Goal: Contribute content

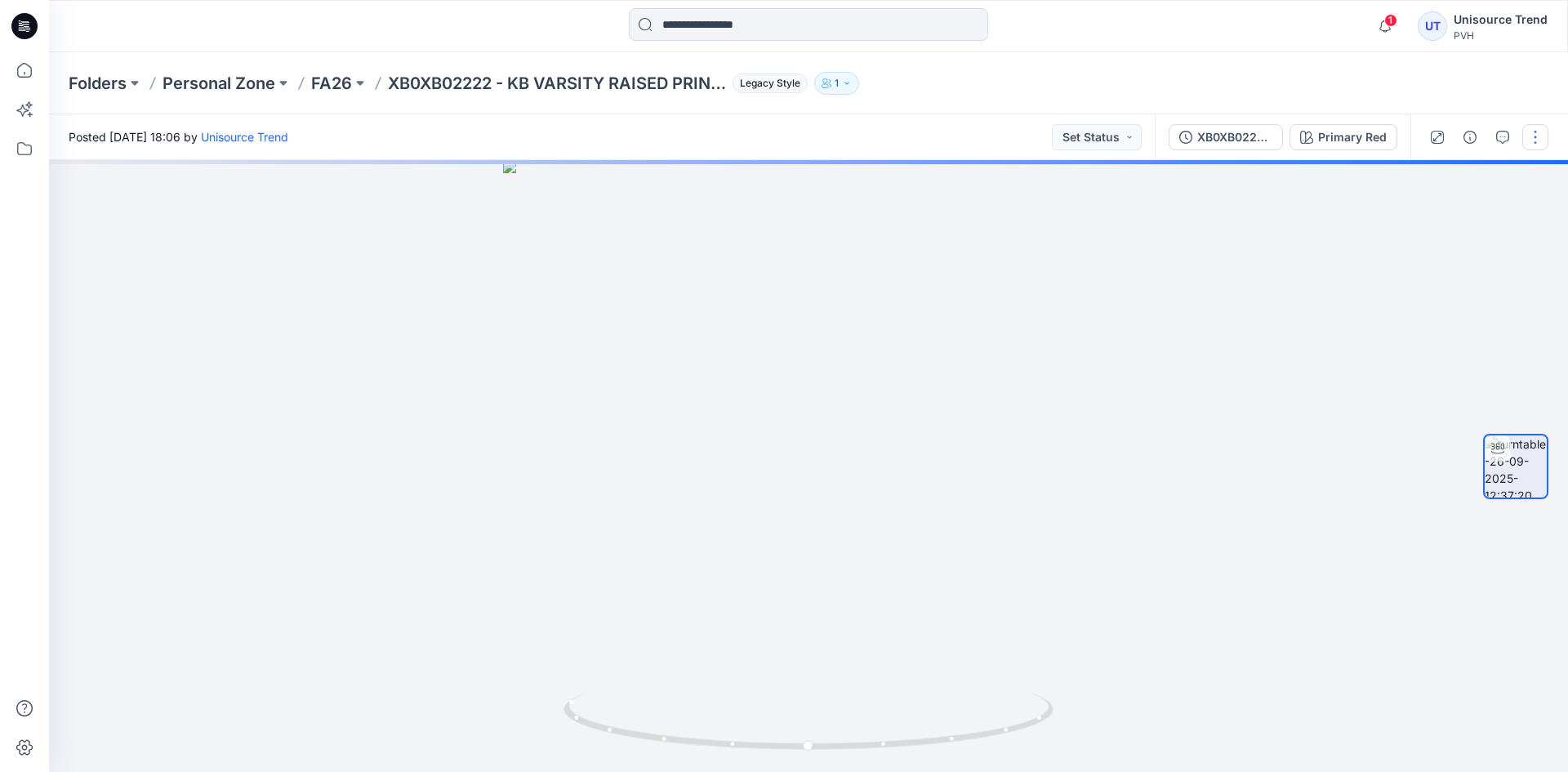
click at [1547, 127] on button "button" at bounding box center [1535, 137] width 26 height 26
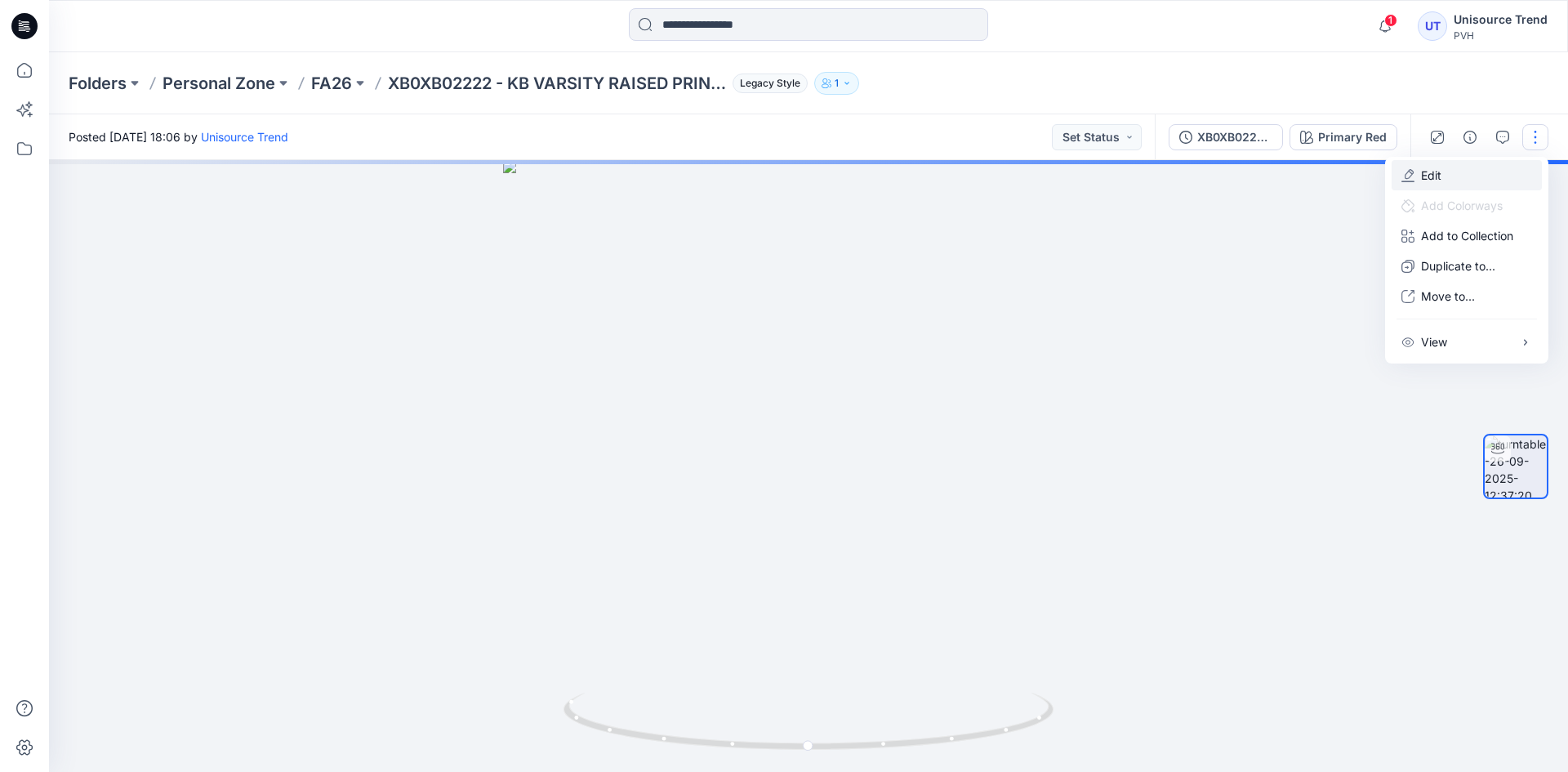
click at [1451, 172] on button "Edit" at bounding box center [1466, 176] width 150 height 31
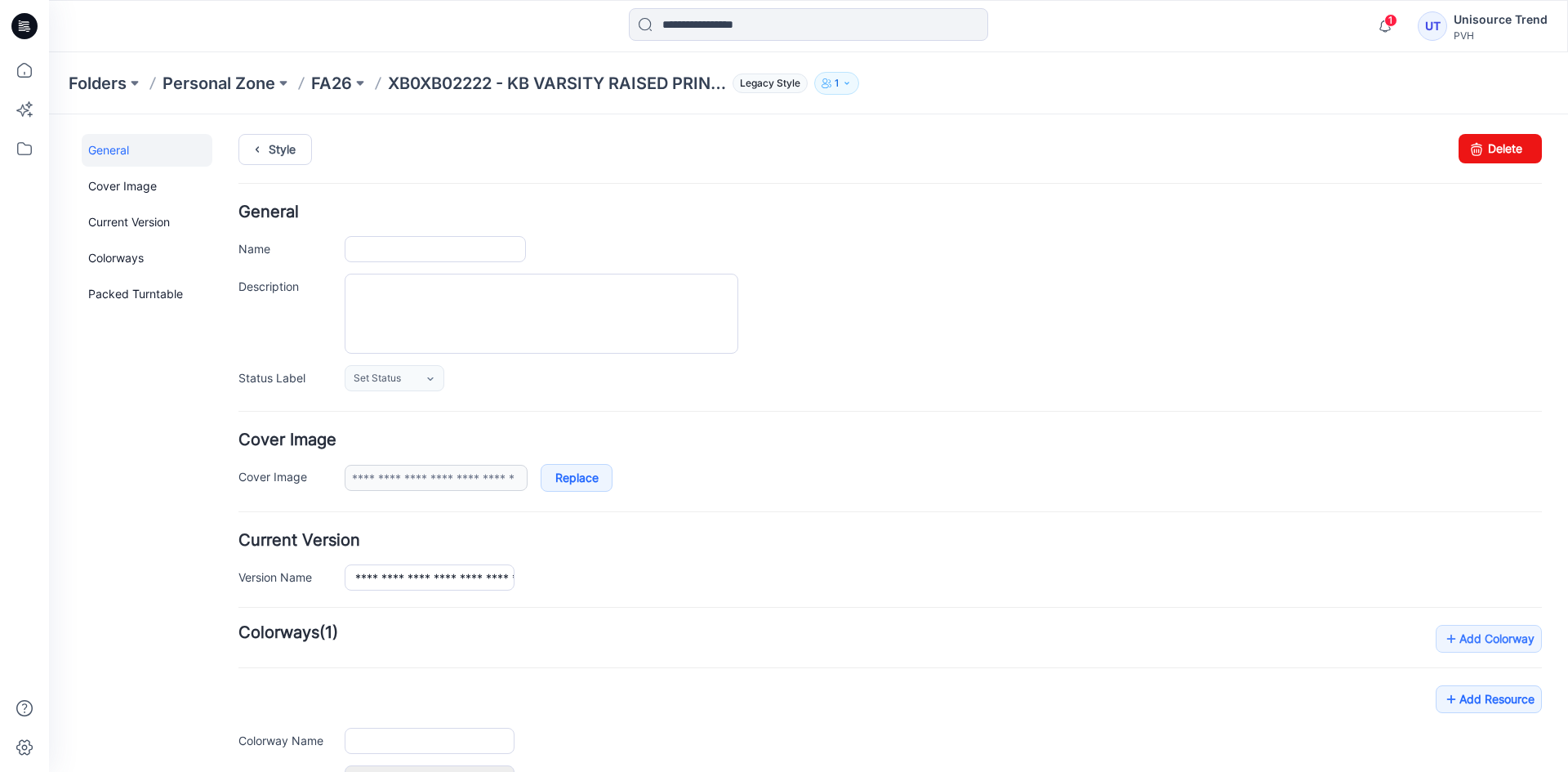
type input "**********"
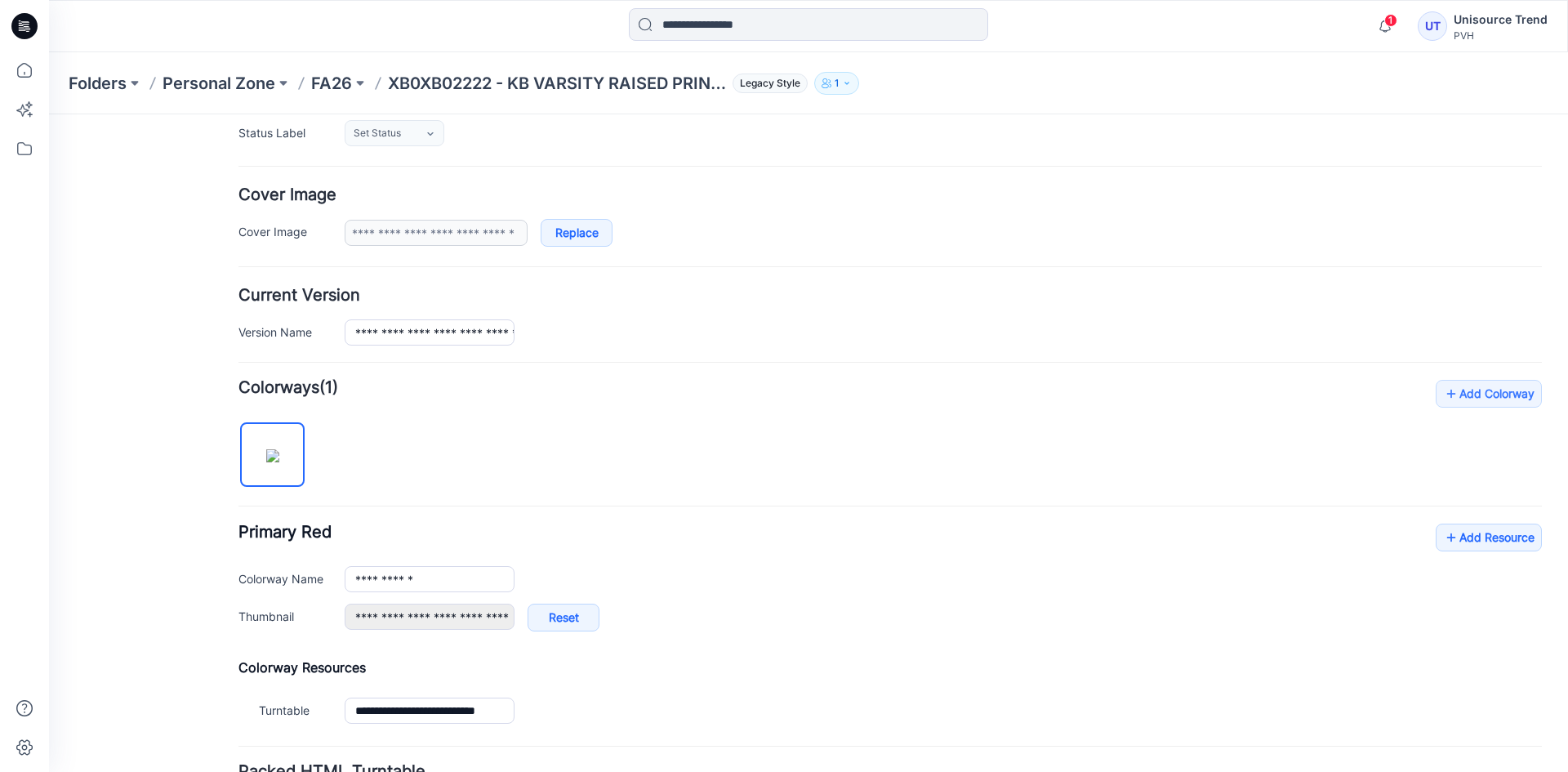
scroll to position [390, 0]
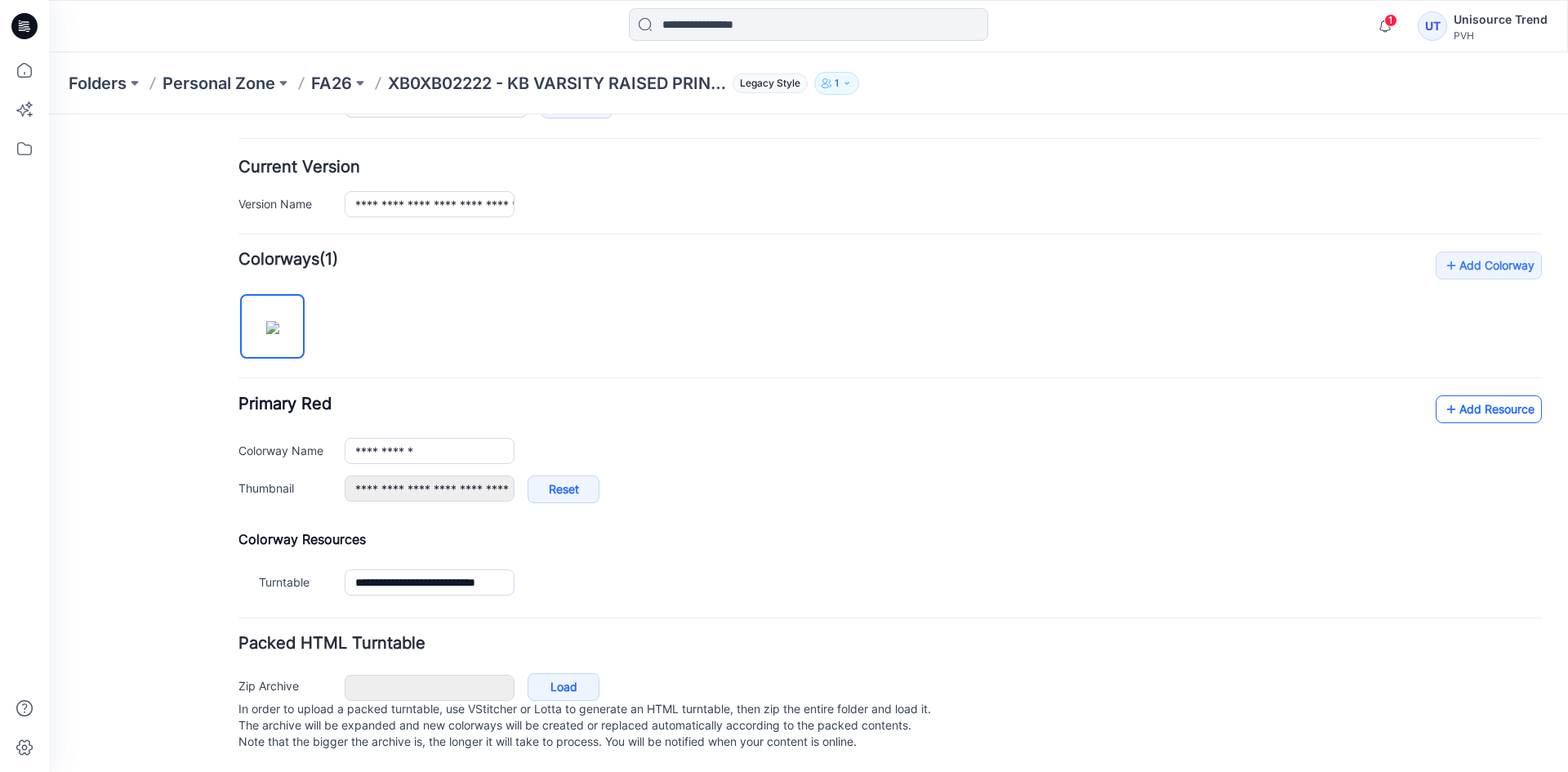
click at [1465, 395] on link "Add Resource" at bounding box center [1489, 409] width 106 height 28
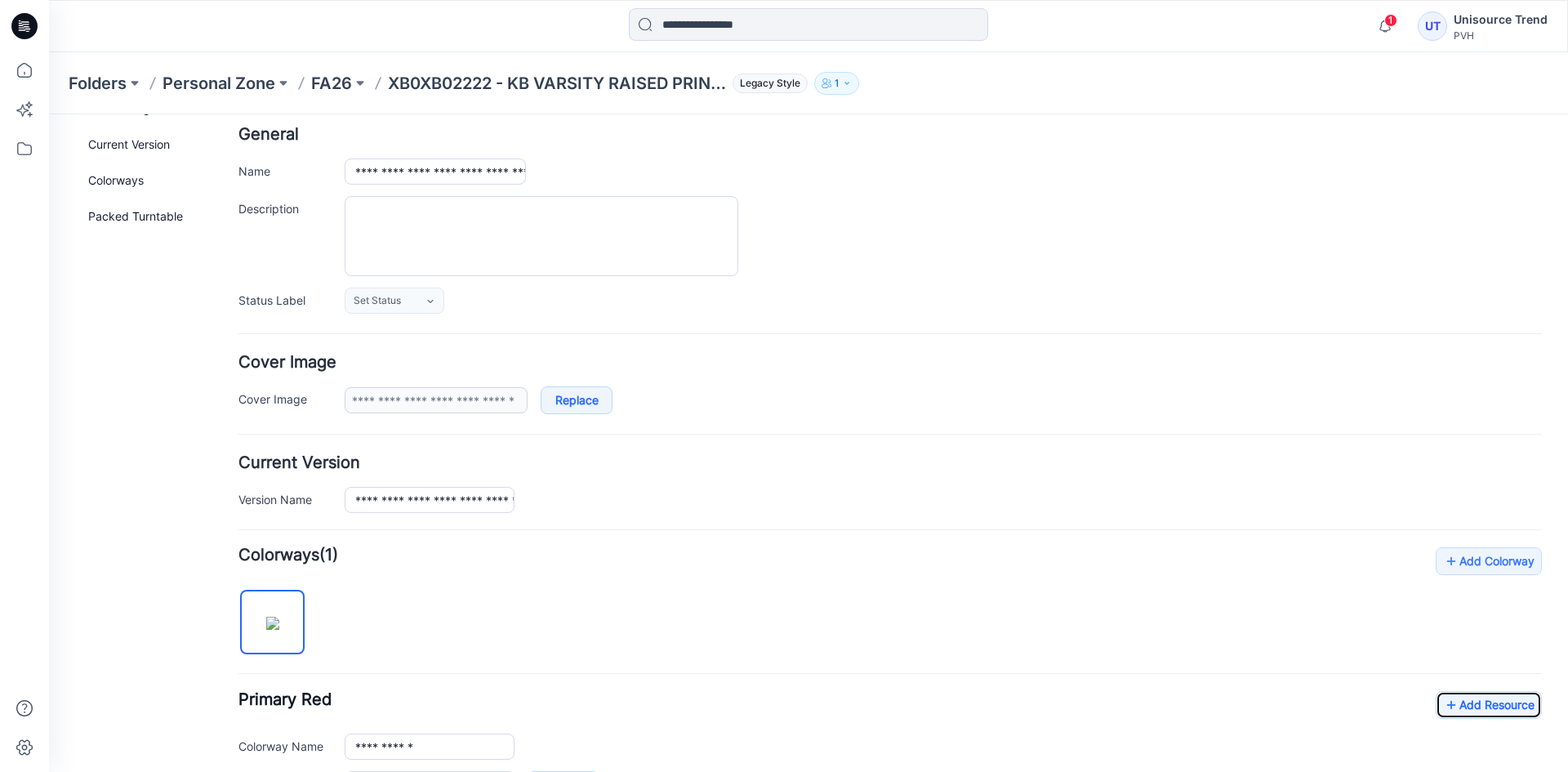
scroll to position [0, 0]
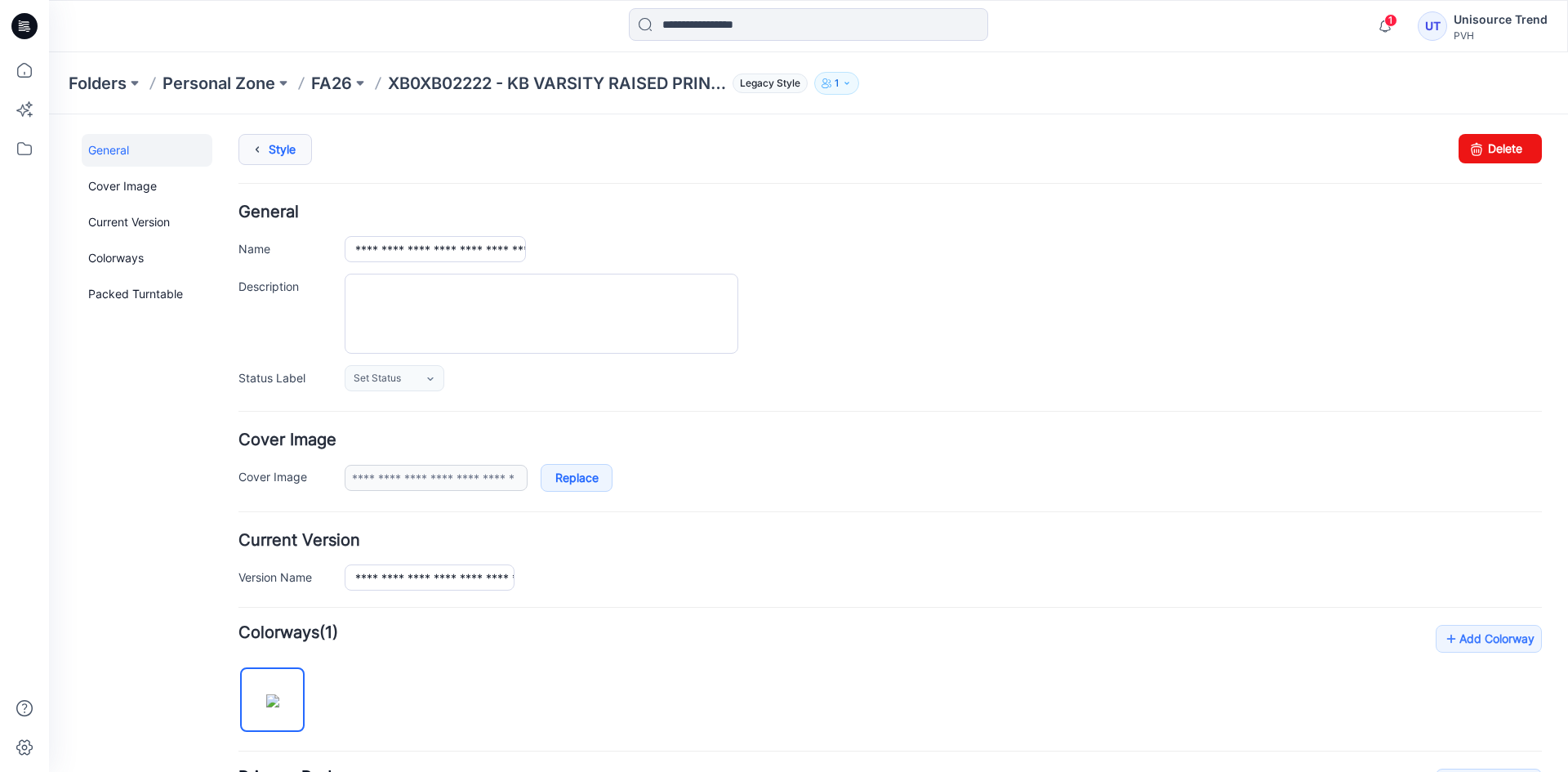
click at [262, 148] on icon at bounding box center [257, 150] width 23 height 30
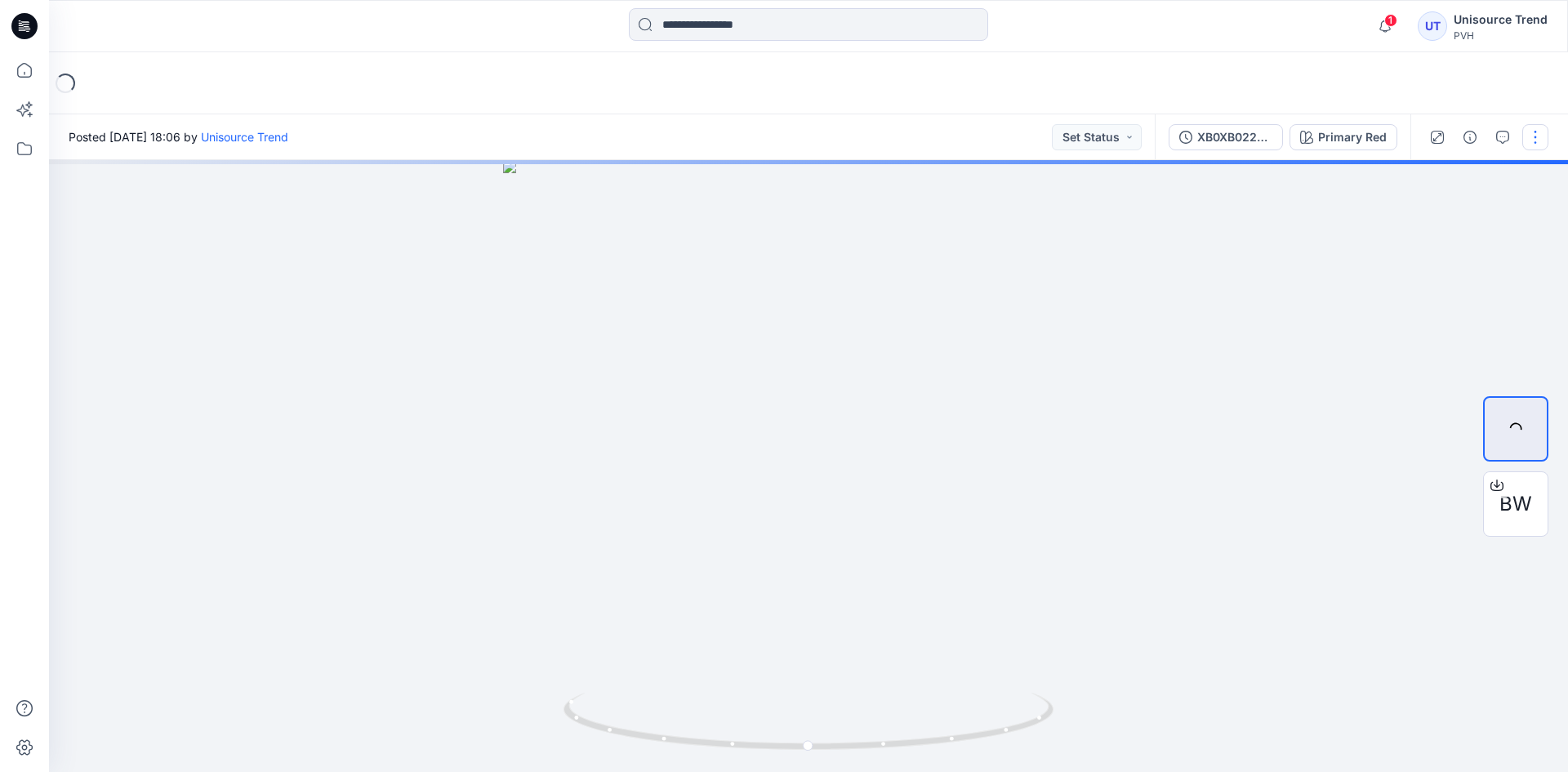
click at [1535, 137] on button "button" at bounding box center [1535, 137] width 26 height 26
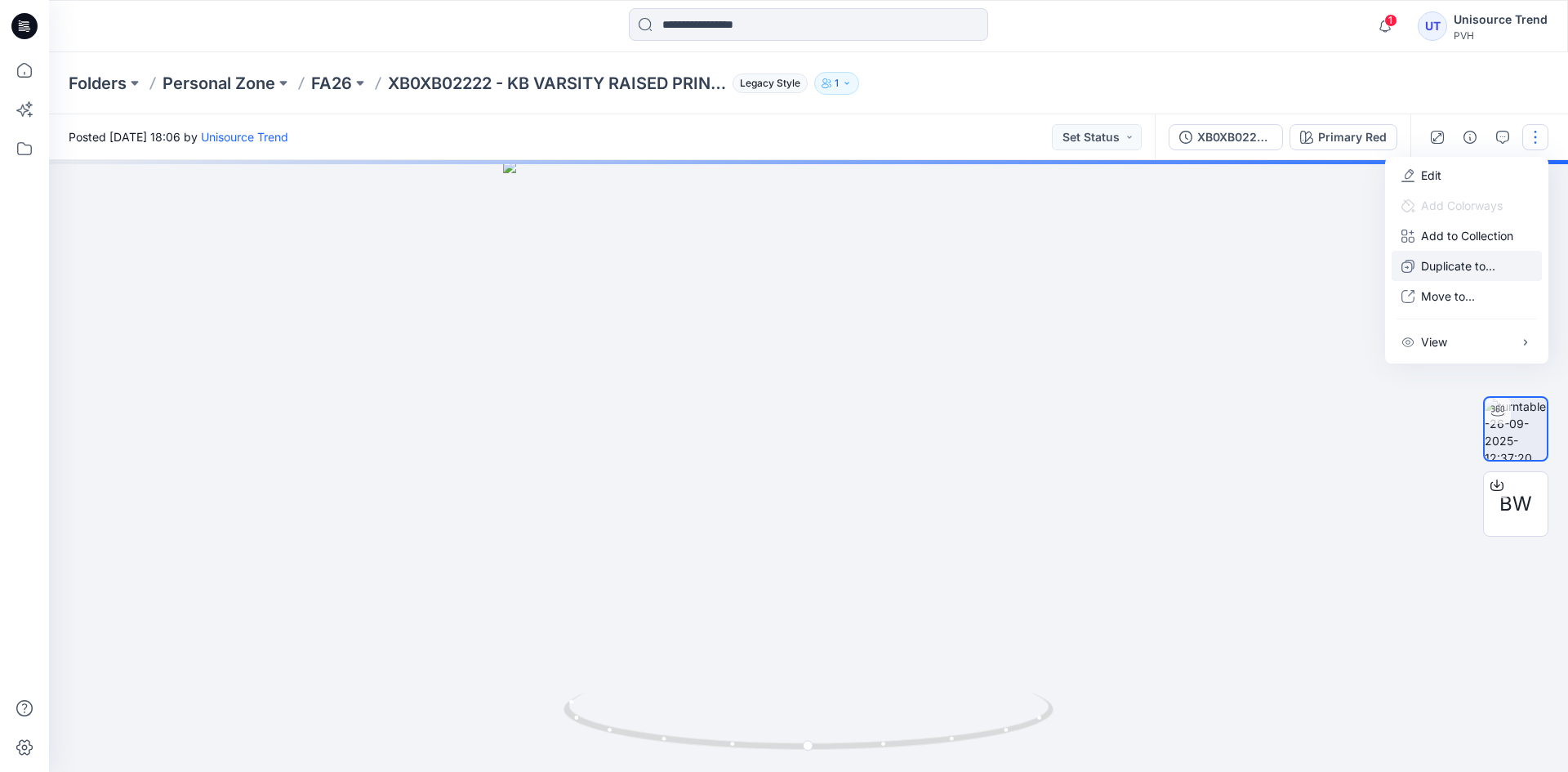
click at [1457, 268] on p "Duplicate to..." at bounding box center [1458, 266] width 75 height 17
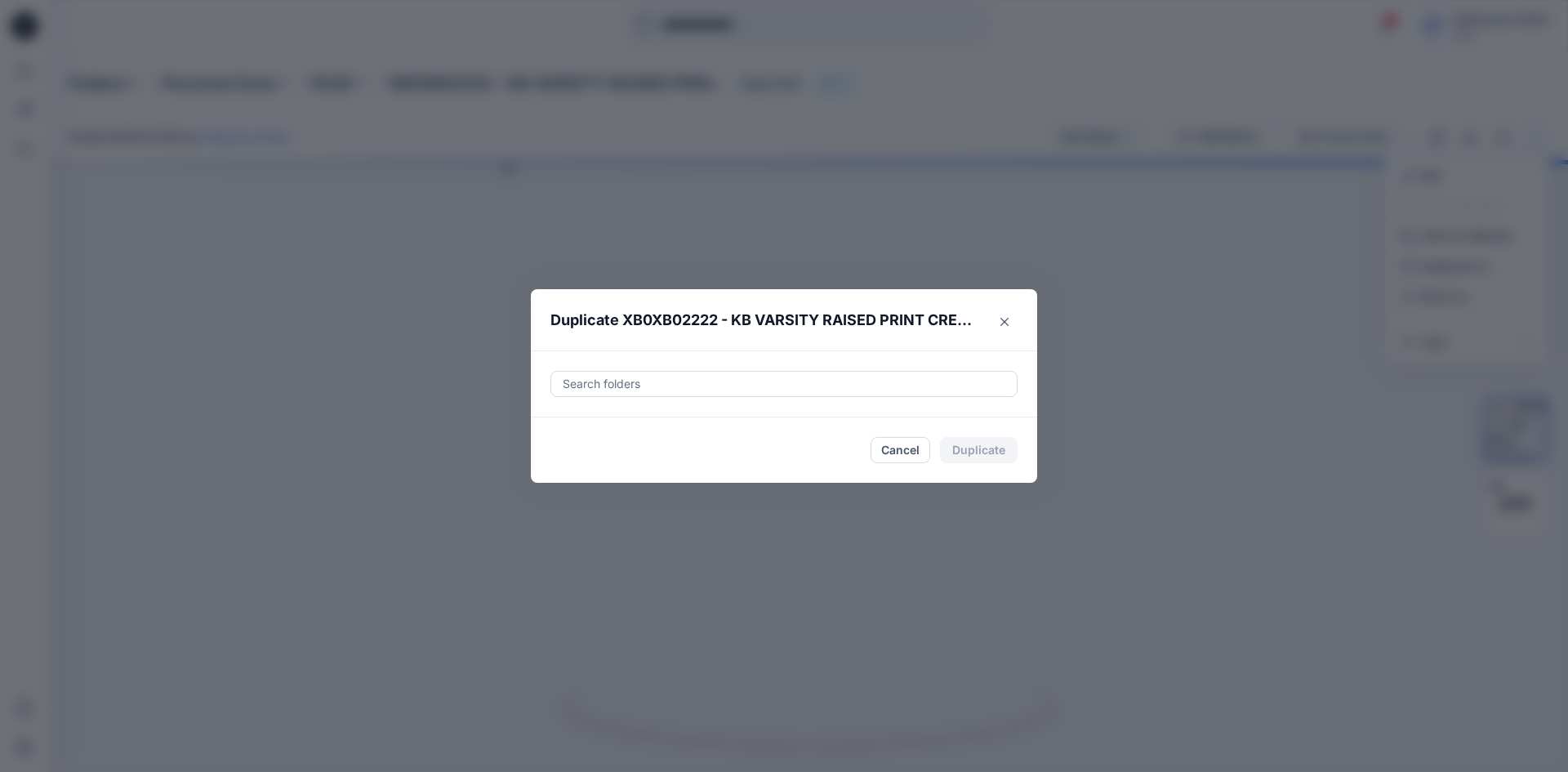
click at [664, 388] on div at bounding box center [784, 384] width 446 height 20
type input "*"
click at [578, 432] on div "FA26 THC" at bounding box center [639, 425] width 140 height 20
type input "********"
click at [537, 472] on footer "Cancel Duplicate" at bounding box center [784, 450] width 506 height 66
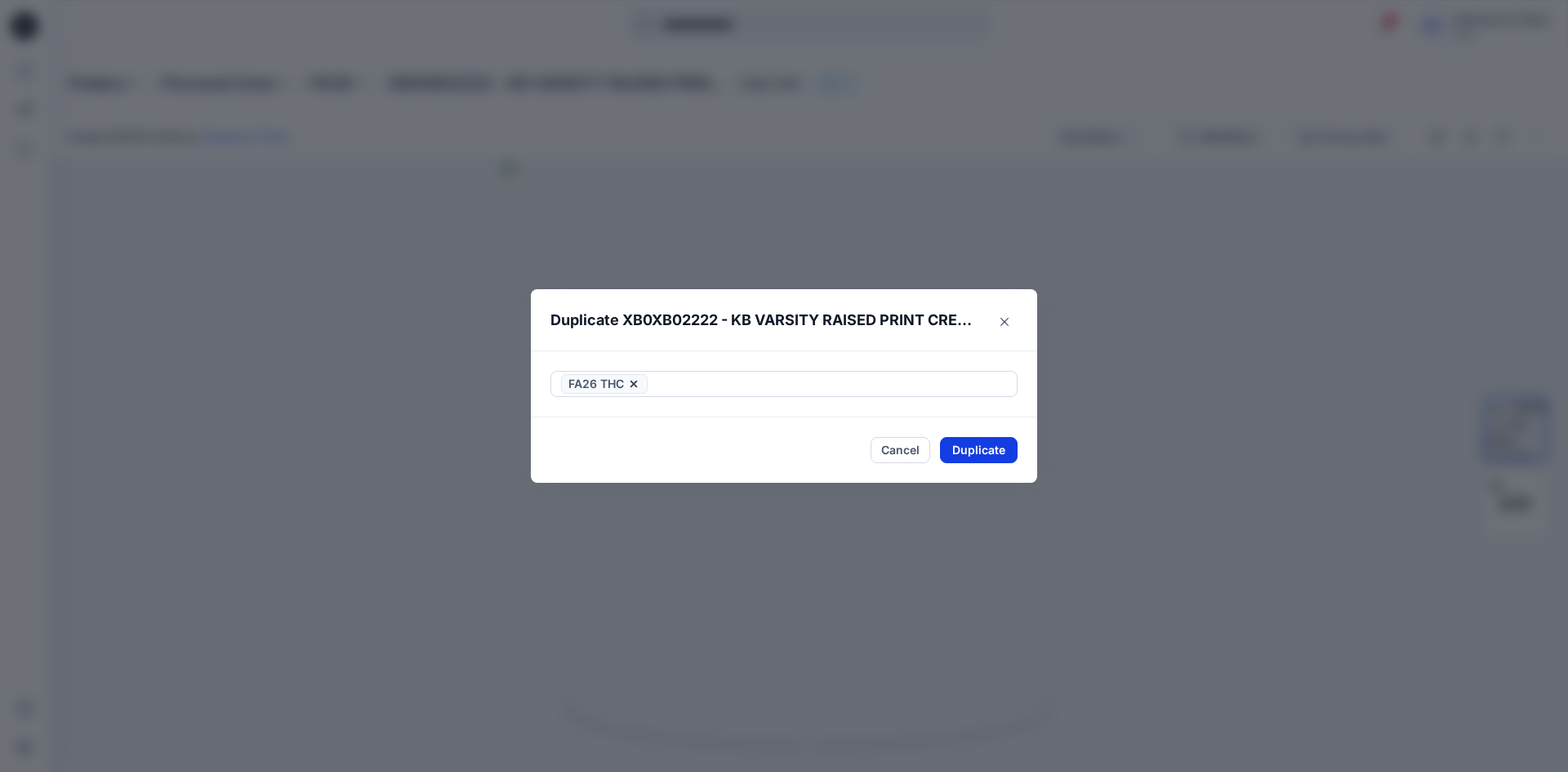
click at [961, 437] on button "Duplicate" at bounding box center [979, 450] width 77 height 26
click at [965, 450] on button "Close" at bounding box center [991, 450] width 53 height 26
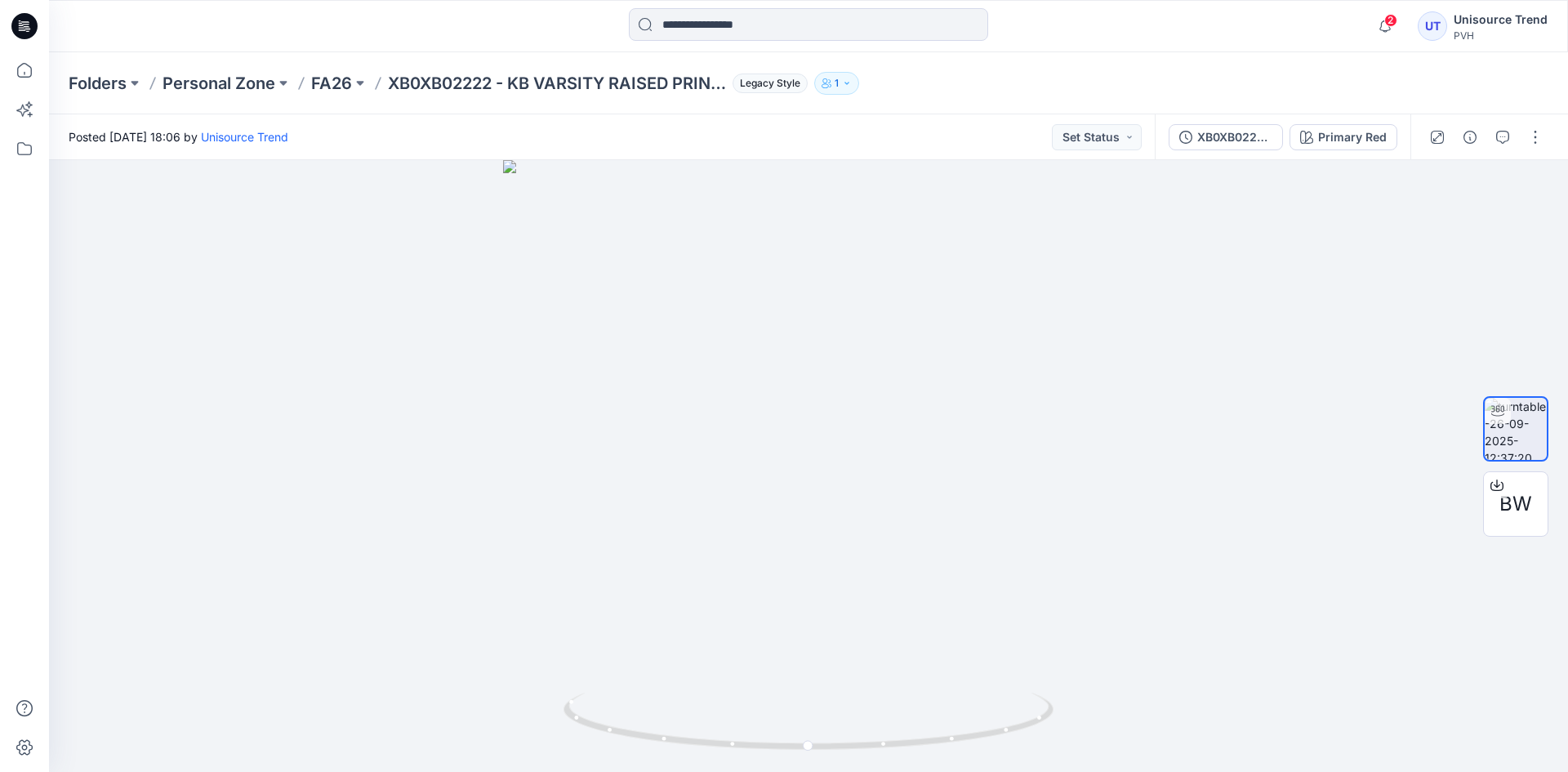
click at [444, 122] on div "Posted Friday, September 26, 2025 18:06 by Unisource Trend Set Status" at bounding box center [602, 137] width 1106 height 45
click at [32, 30] on icon at bounding box center [24, 26] width 26 height 26
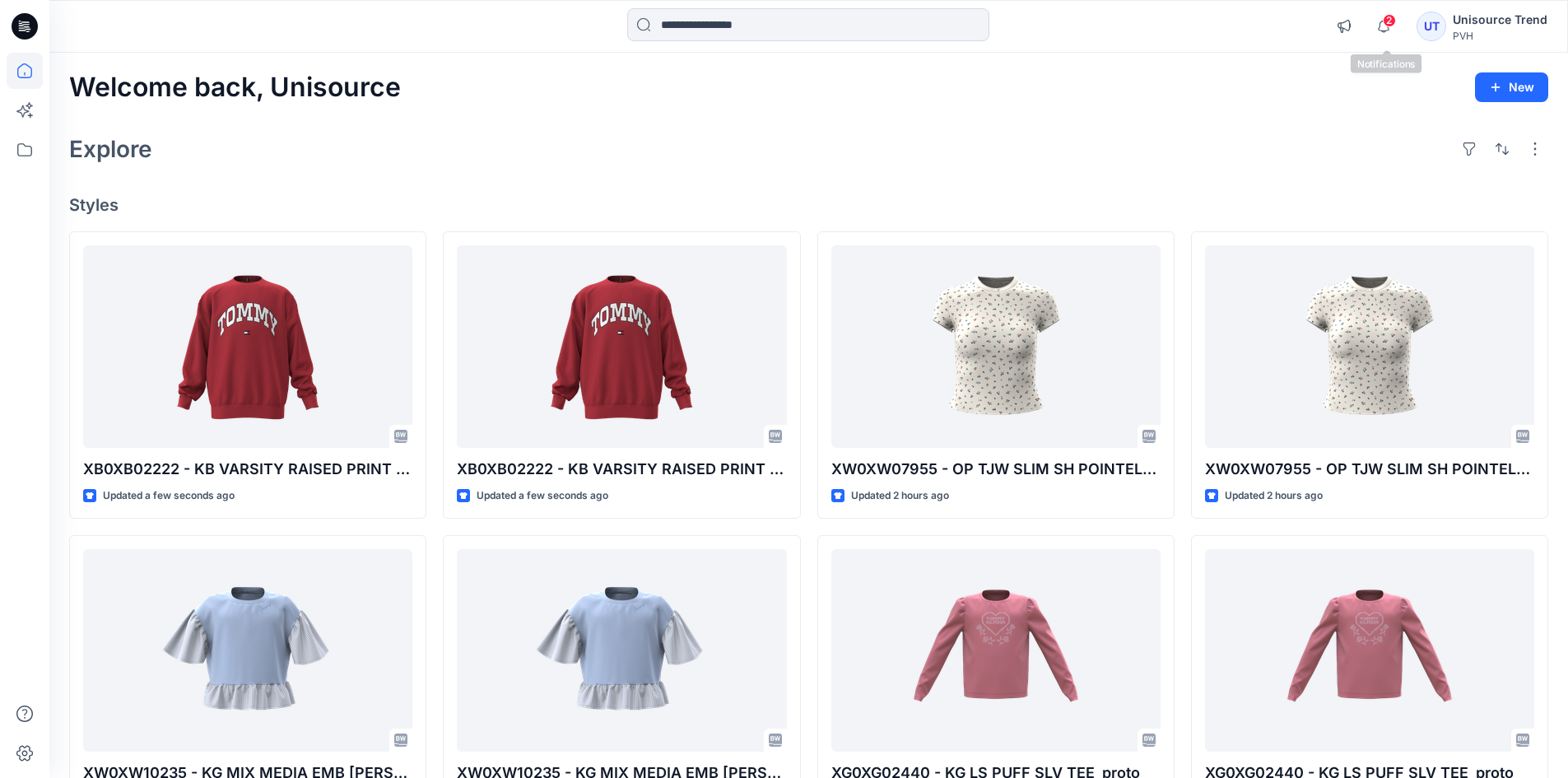
click at [1395, 21] on span "2" at bounding box center [1388, 20] width 14 height 14
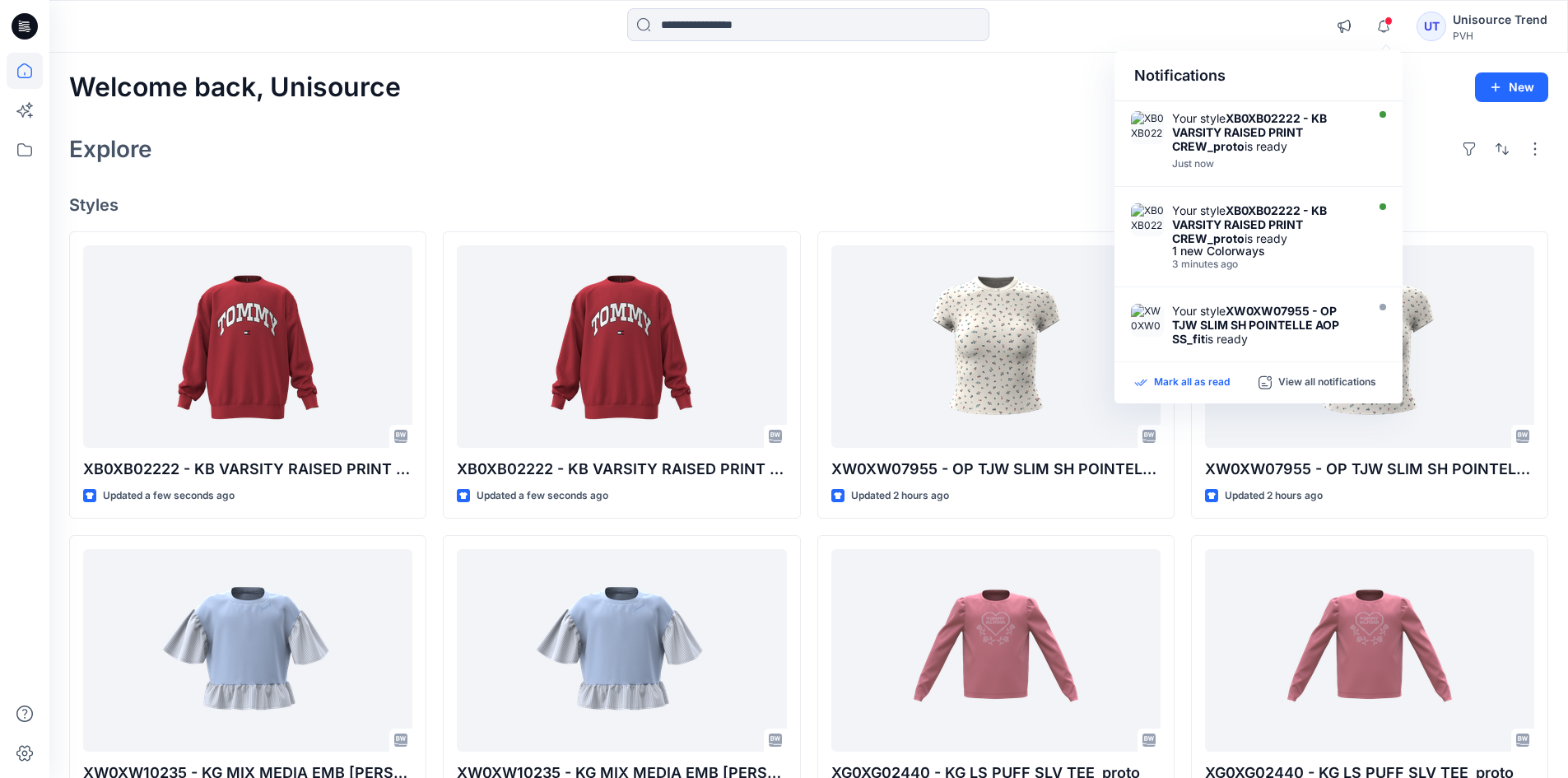
click at [1168, 379] on p "Mark all as read" at bounding box center [1191, 383] width 75 height 15
